Goal: Task Accomplishment & Management: Manage account settings

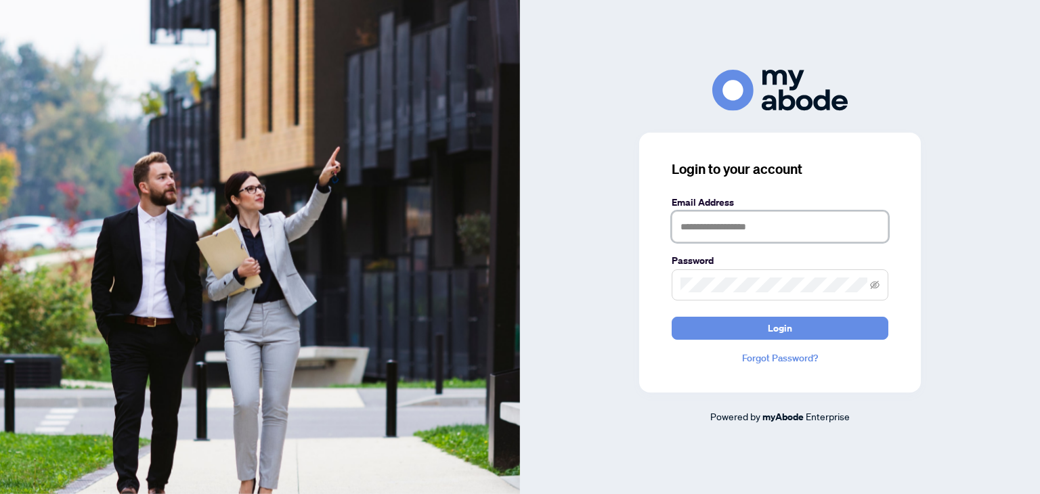
type input "**********"
click at [740, 315] on form "**********" at bounding box center [780, 267] width 217 height 145
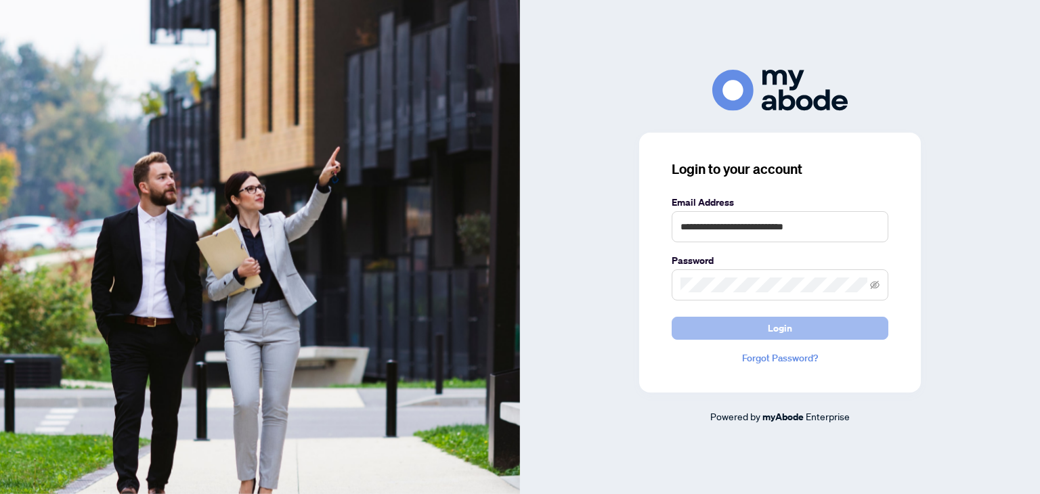
click at [740, 328] on button "Login" at bounding box center [780, 328] width 217 height 23
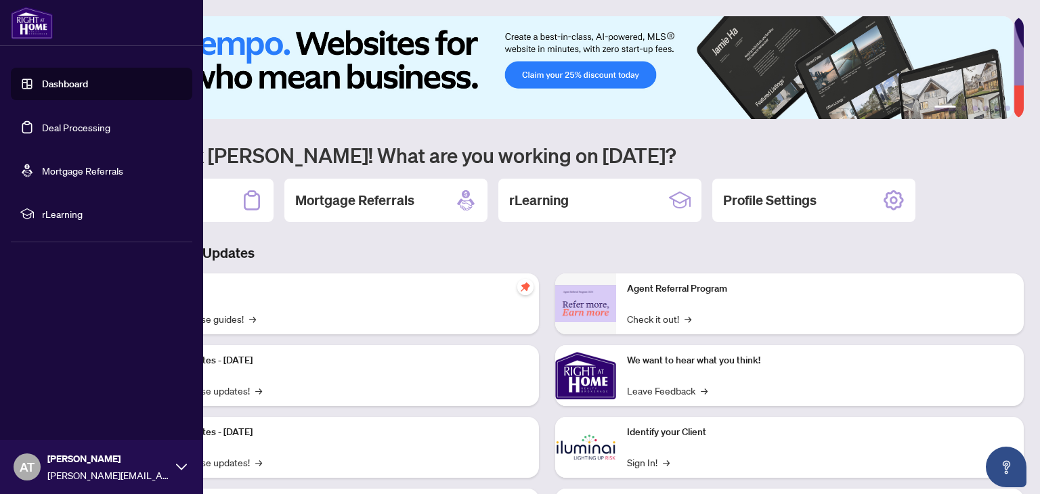
click at [45, 128] on link "Deal Processing" at bounding box center [76, 127] width 68 height 12
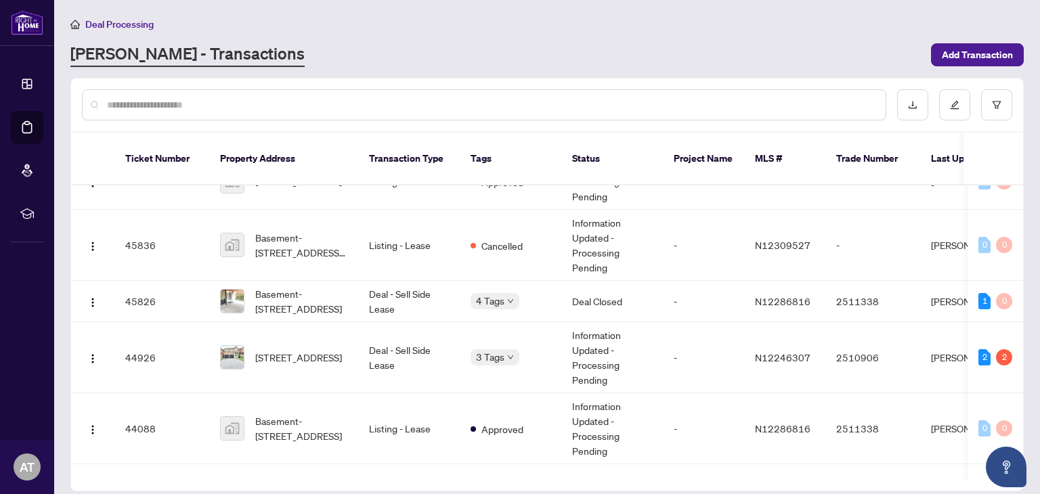
scroll to position [213, 0]
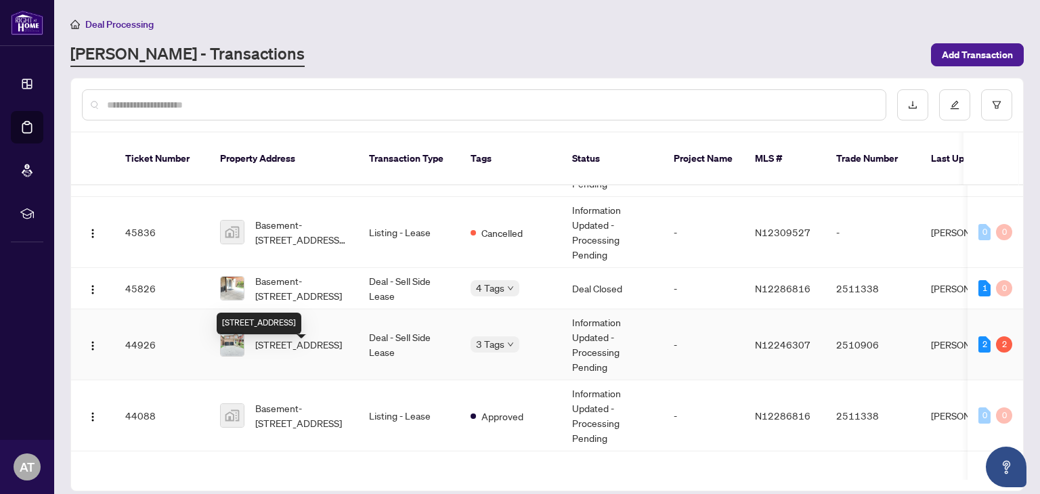
click at [320, 352] on span "[STREET_ADDRESS]" at bounding box center [298, 344] width 87 height 15
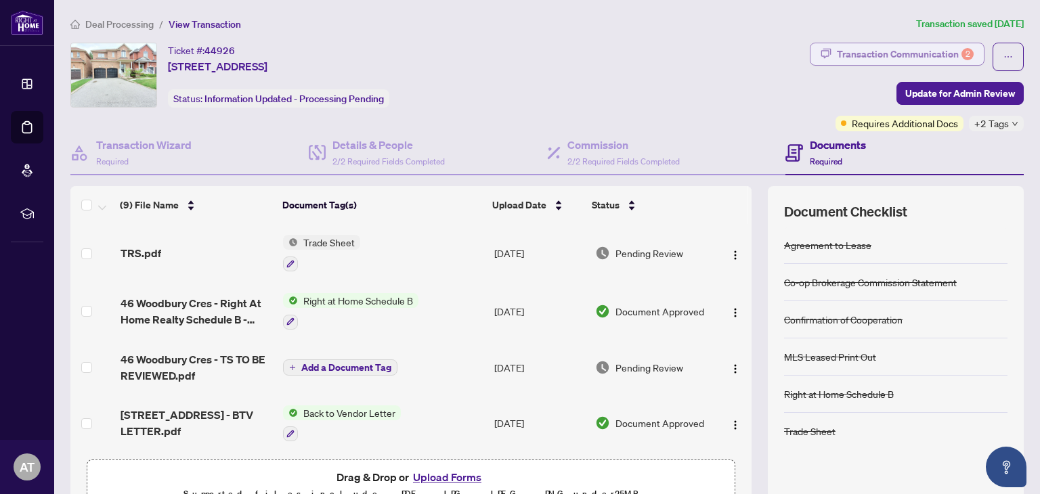
click at [945, 49] on div "Transaction Communication 2" at bounding box center [905, 54] width 137 height 22
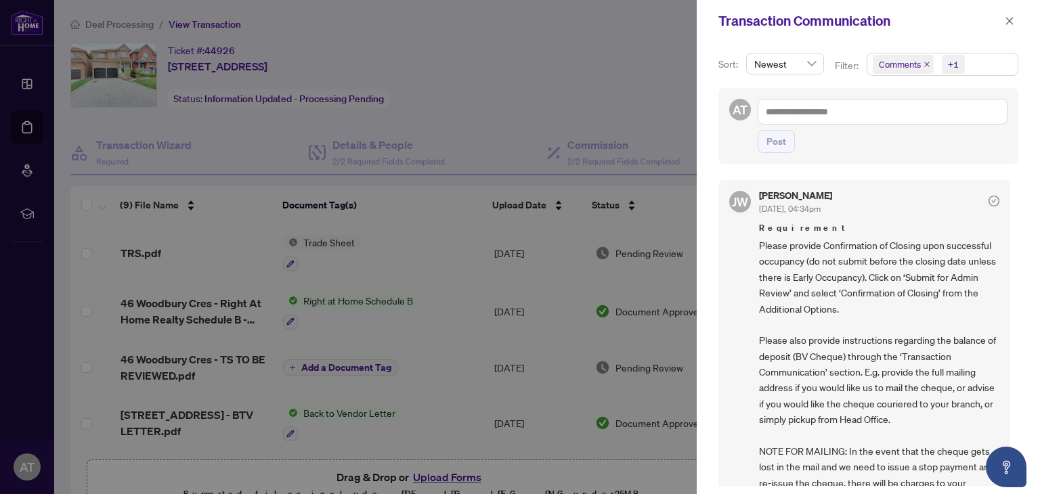
drag, startPoint x: 1015, startPoint y: 185, endPoint x: 1022, endPoint y: 201, distance: 17.9
click at [1022, 201] on div "Sort: Newest Filter: Comments +1 AT Post [PERSON_NAME] [DATE], 04:34pm Requirem…" at bounding box center [868, 268] width 343 height 452
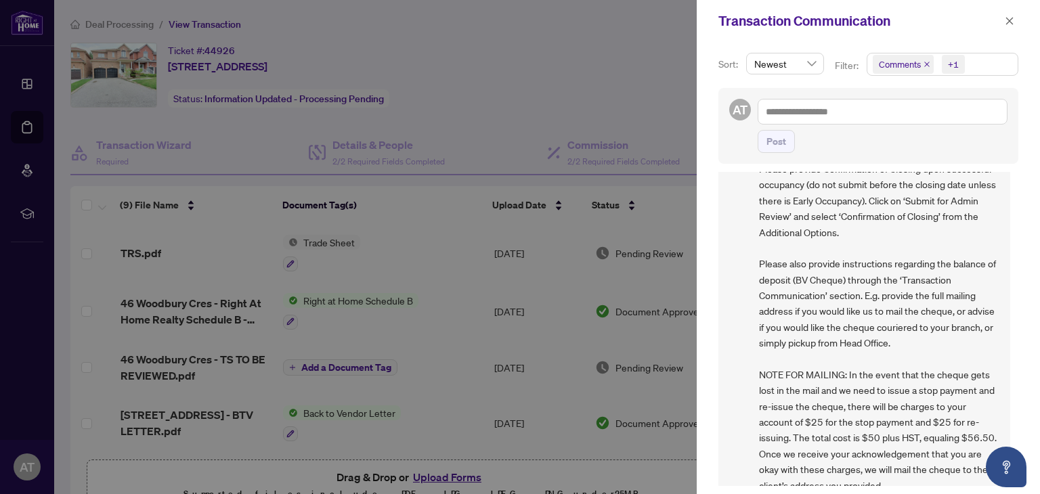
scroll to position [73, 0]
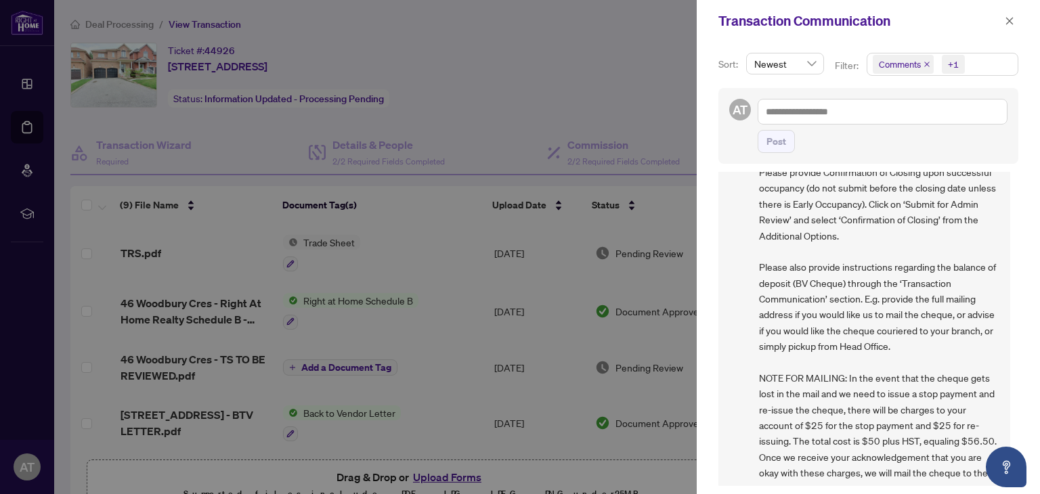
click at [633, 43] on div at bounding box center [520, 247] width 1040 height 494
click at [1006, 15] on span "button" at bounding box center [1009, 21] width 9 height 22
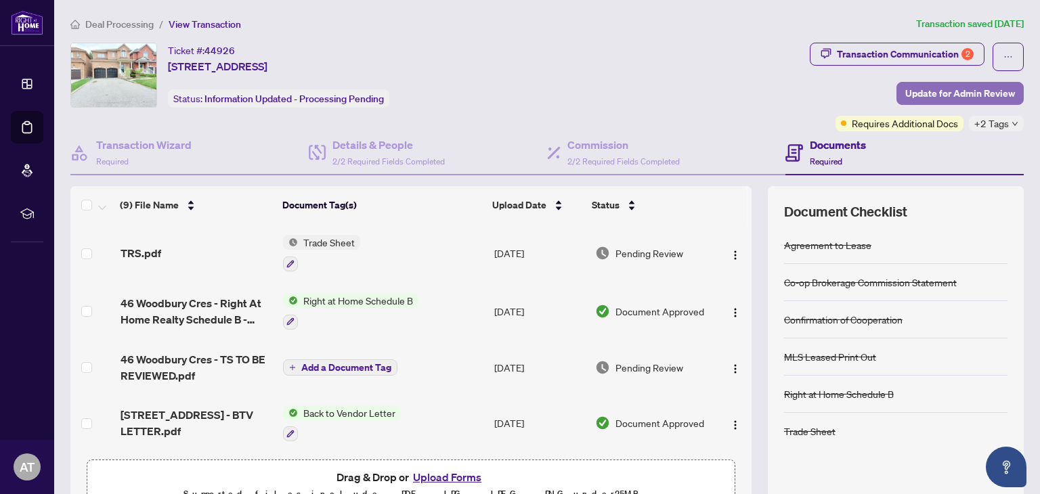
click at [959, 91] on span "Update for Admin Review" at bounding box center [961, 94] width 110 height 22
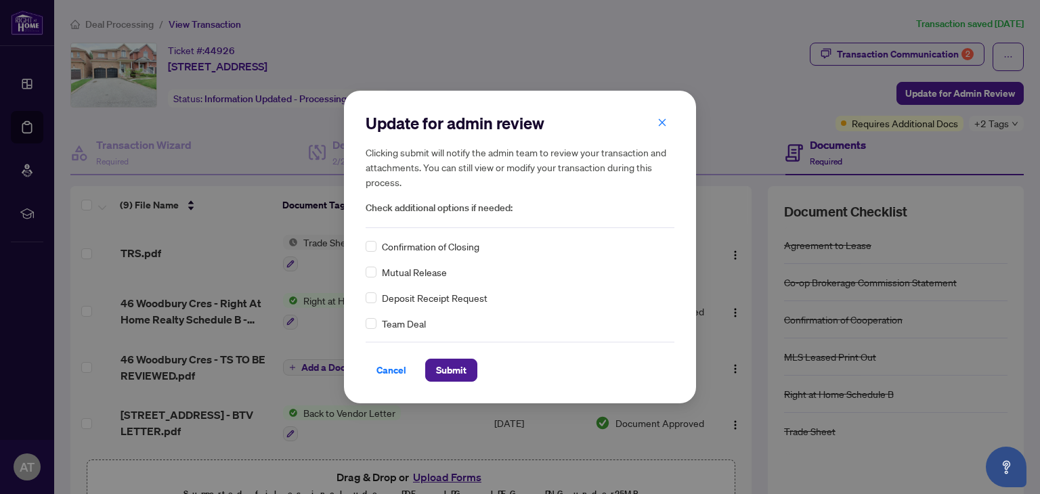
click at [423, 247] on span "Confirmation of Closing" at bounding box center [431, 246] width 98 height 15
click at [436, 368] on span "Submit" at bounding box center [451, 371] width 30 height 22
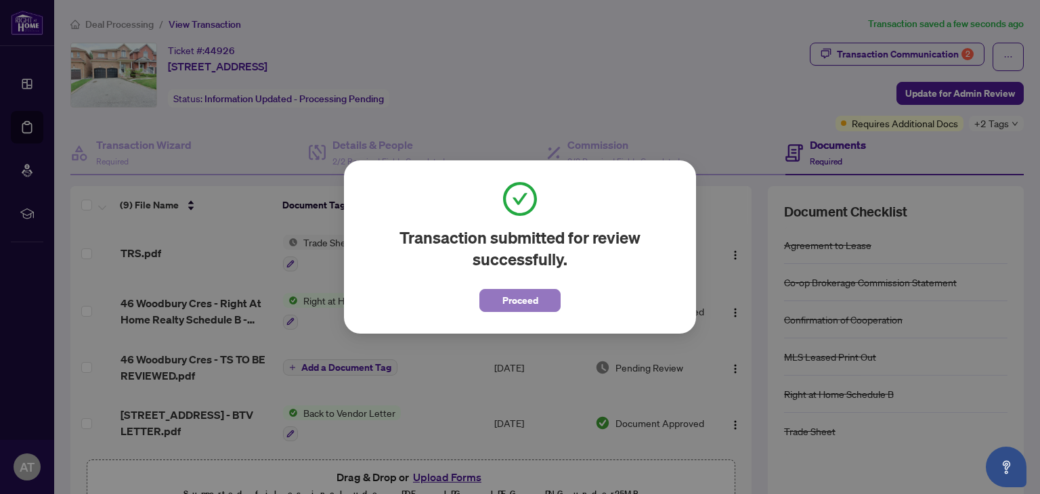
click at [510, 298] on span "Proceed" at bounding box center [521, 301] width 36 height 22
